Goal: Task Accomplishment & Management: Manage account settings

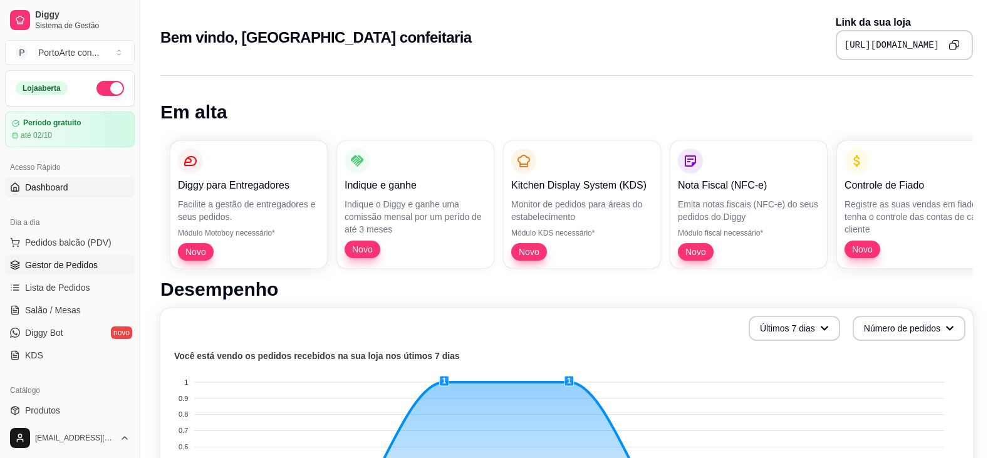
click at [83, 270] on span "Gestor de Pedidos" at bounding box center [61, 265] width 73 height 13
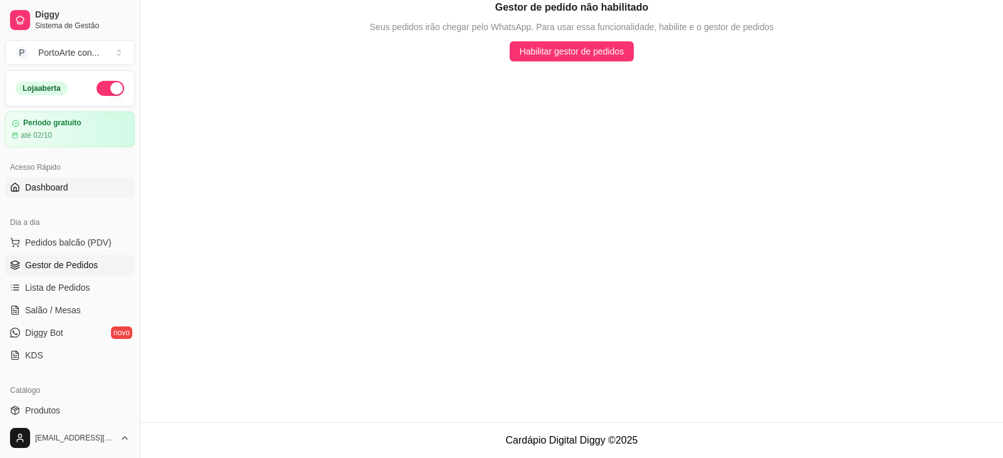
click at [40, 190] on span "Dashboard" at bounding box center [46, 187] width 43 height 13
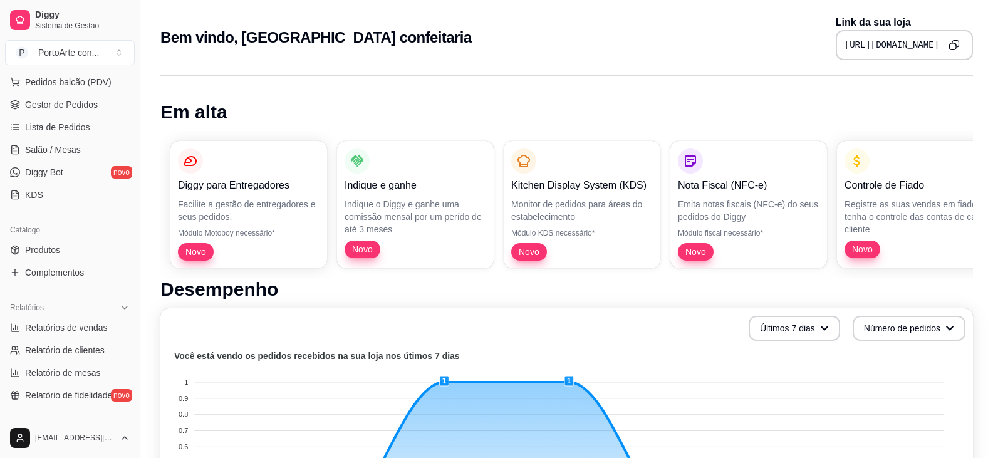
scroll to position [188, 0]
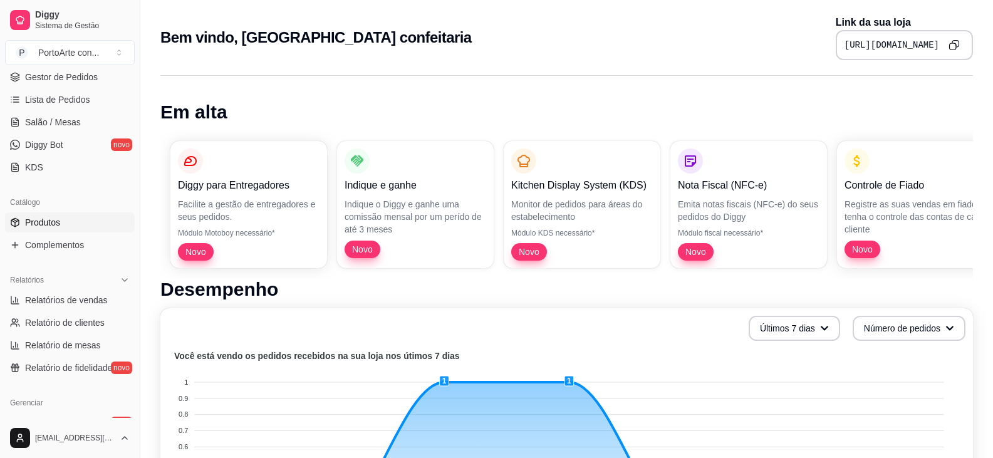
click at [56, 224] on span "Produtos" at bounding box center [42, 222] width 35 height 13
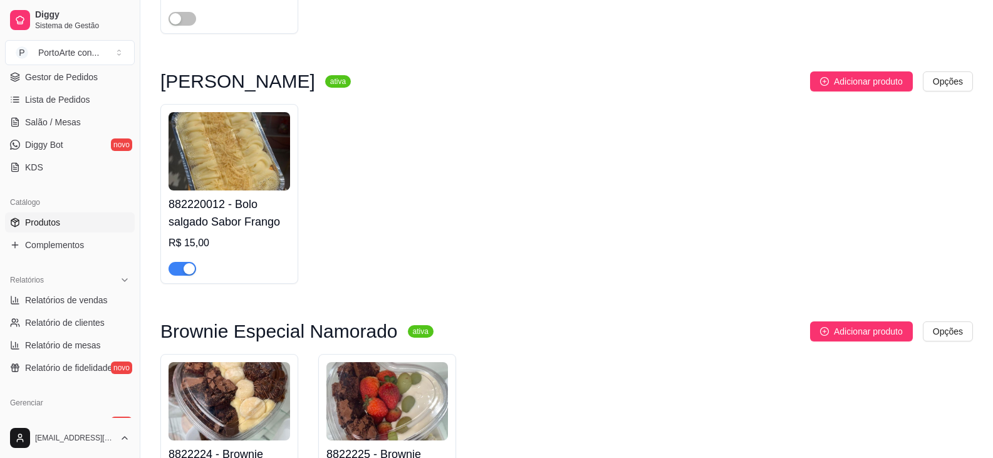
scroll to position [2006, 0]
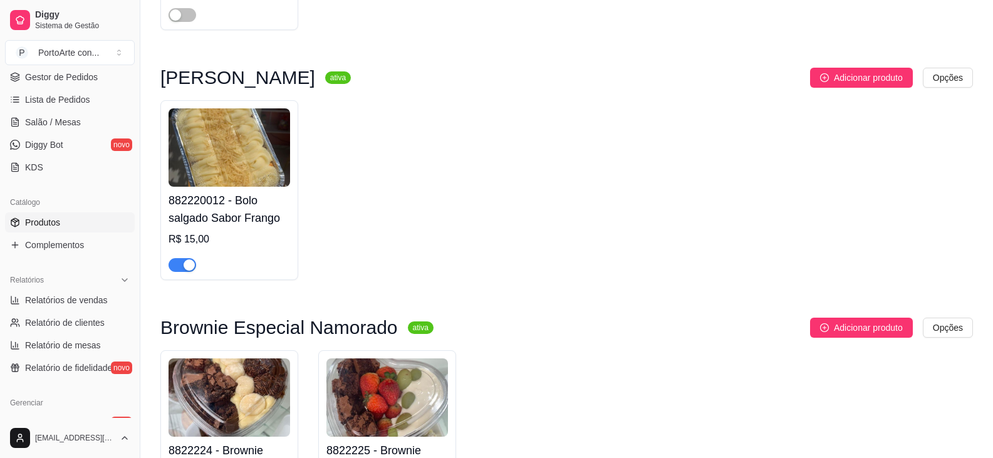
click at [185, 264] on span "button" at bounding box center [183, 265] width 28 height 14
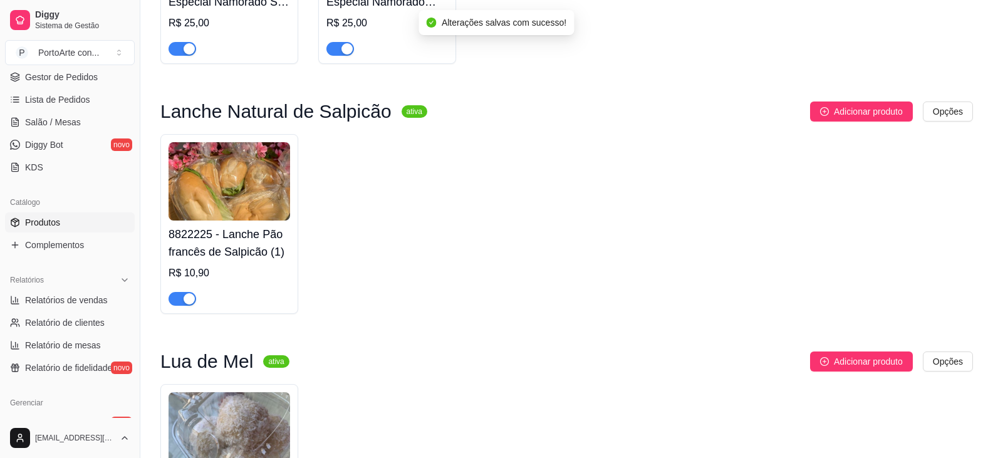
scroll to position [2507, 0]
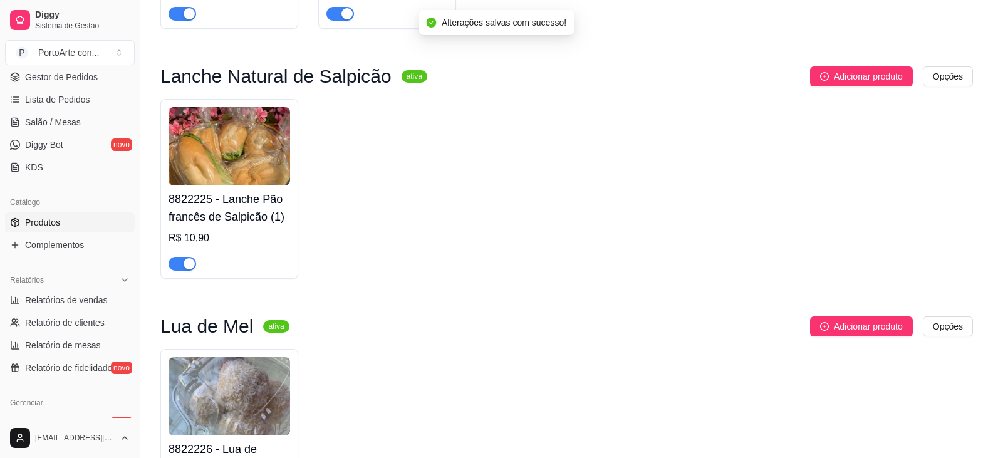
click at [192, 270] on div "button" at bounding box center [189, 263] width 11 height 11
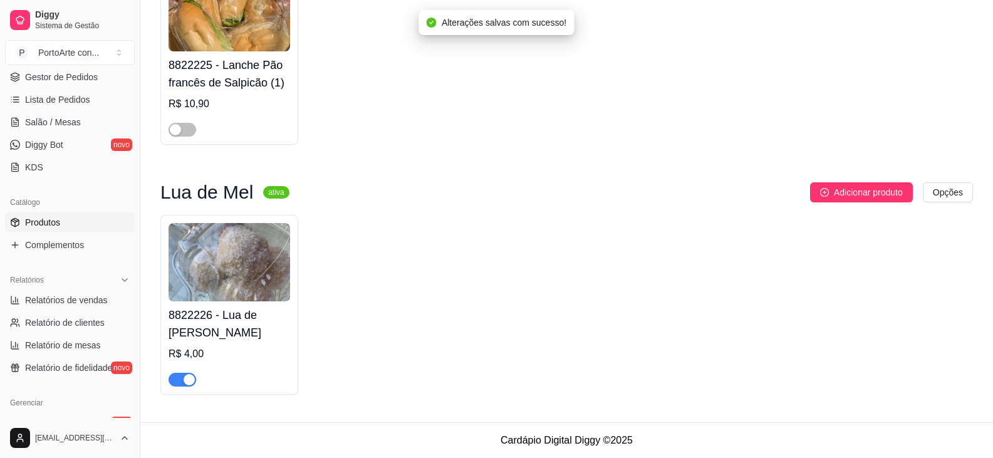
scroll to position [2649, 0]
click at [181, 372] on div at bounding box center [183, 379] width 28 height 15
click at [186, 380] on div "button" at bounding box center [189, 379] width 11 height 11
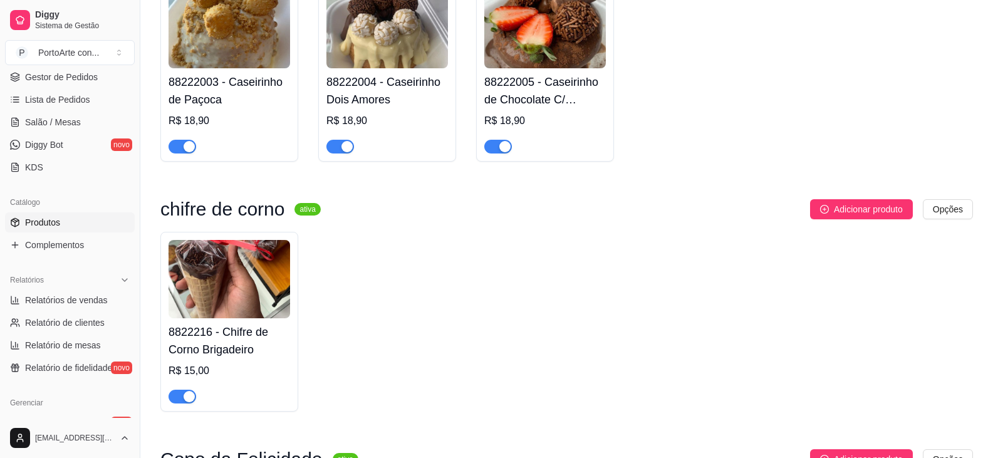
scroll to position [518, 0]
